Goal: Navigation & Orientation: Find specific page/section

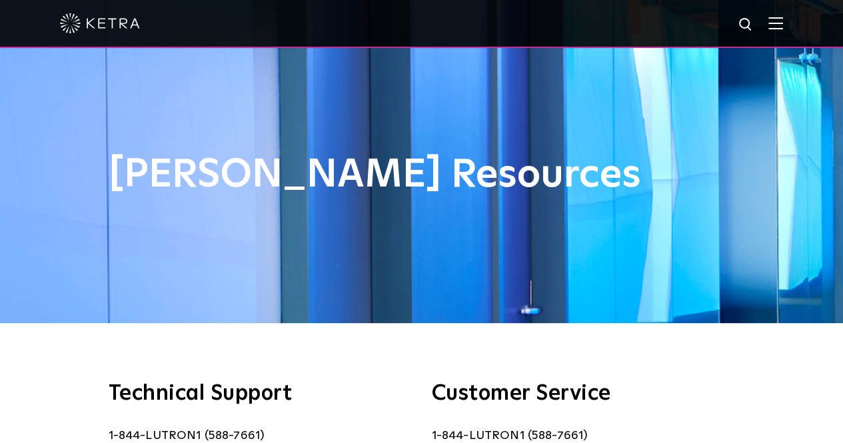
click at [105, 23] on img at bounding box center [100, 23] width 80 height 20
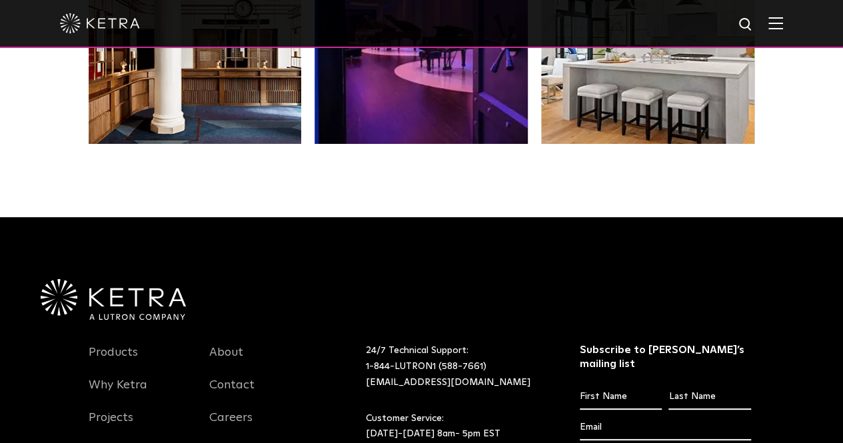
scroll to position [2802, 0]
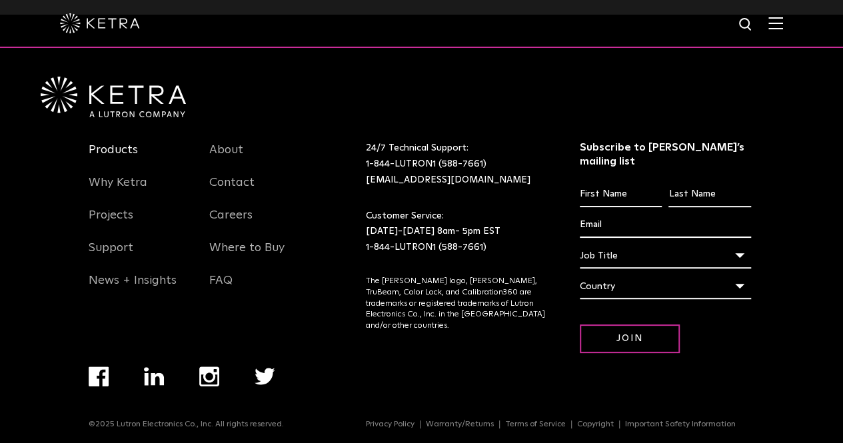
click at [128, 151] on link "Products" at bounding box center [113, 158] width 49 height 31
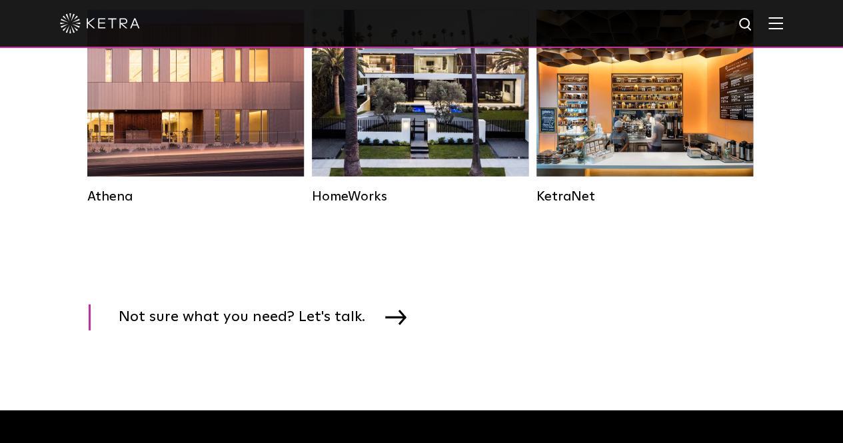
scroll to position [1933, 0]
